Goal: Transaction & Acquisition: Book appointment/travel/reservation

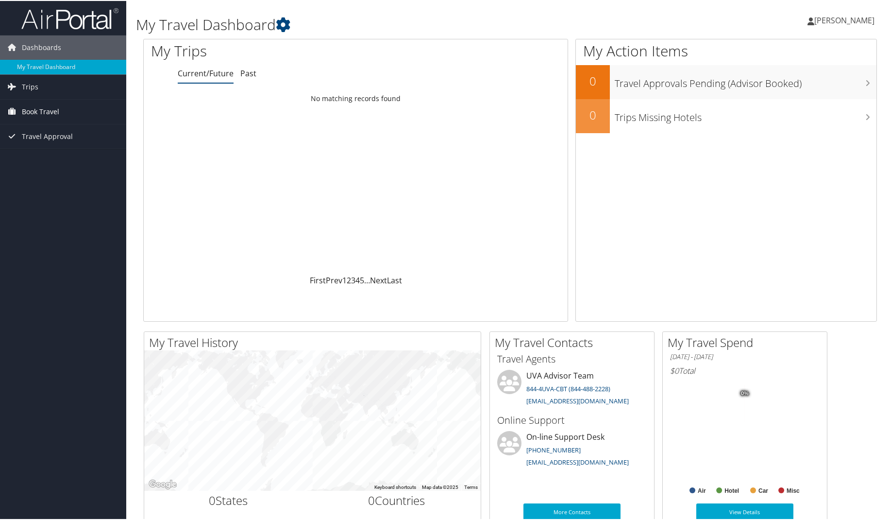
click at [34, 111] on span "Book Travel" at bounding box center [40, 111] width 37 height 24
click at [79, 160] on link "Book/Manage Online Trips" at bounding box center [63, 159] width 126 height 15
click at [842, 19] on span "[PERSON_NAME]" at bounding box center [845, 19] width 60 height 11
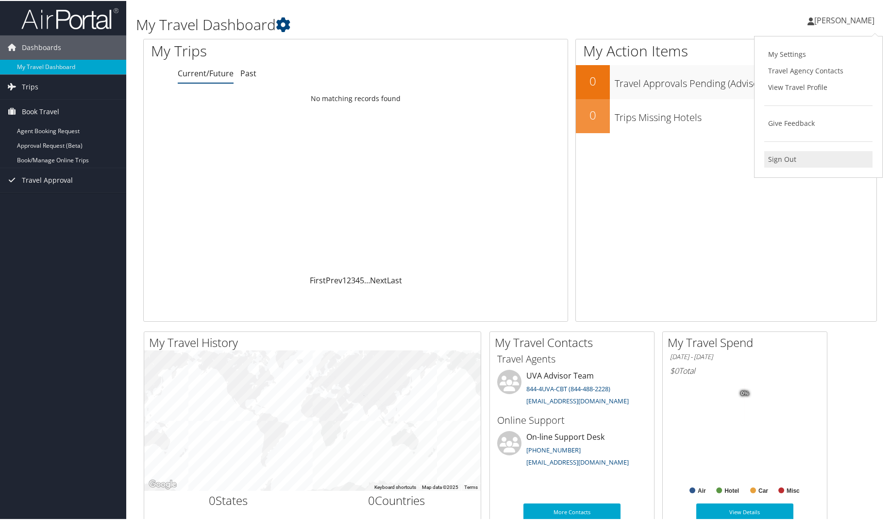
click at [781, 160] on link "Sign Out" at bounding box center [818, 158] width 108 height 17
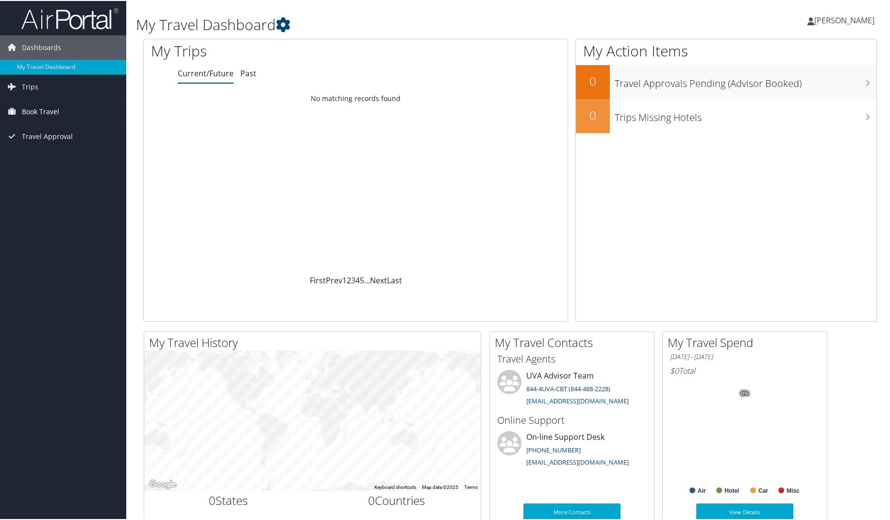
click at [40, 111] on span "Book Travel" at bounding box center [40, 111] width 37 height 24
click at [39, 158] on link "Book/Manage Online Trips" at bounding box center [63, 159] width 126 height 15
click at [827, 20] on span "[PERSON_NAME]" at bounding box center [845, 19] width 60 height 11
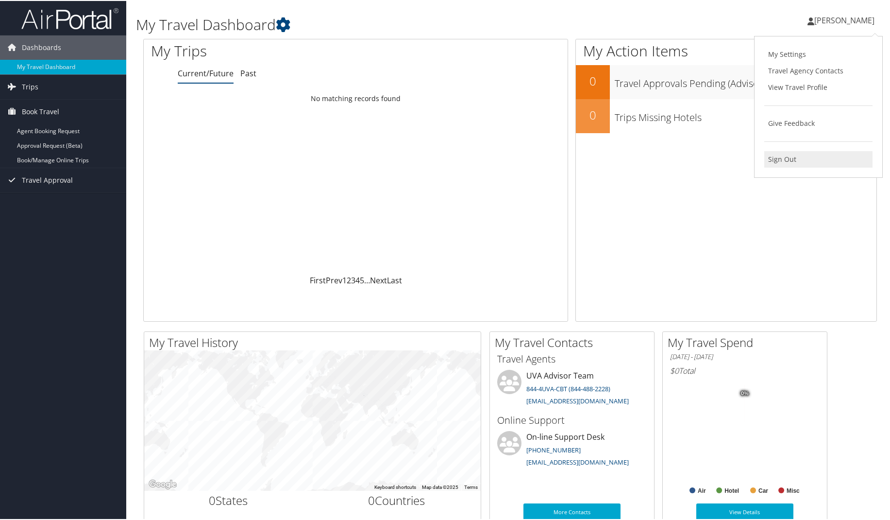
click at [780, 157] on link "Sign Out" at bounding box center [818, 158] width 108 height 17
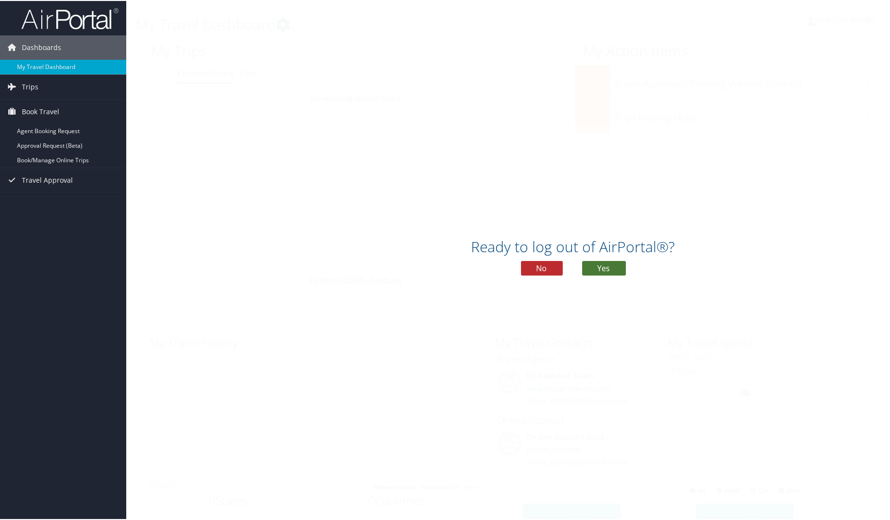
click at [609, 269] on button "Yes" at bounding box center [604, 267] width 44 height 15
